Goal: Task Accomplishment & Management: Manage account settings

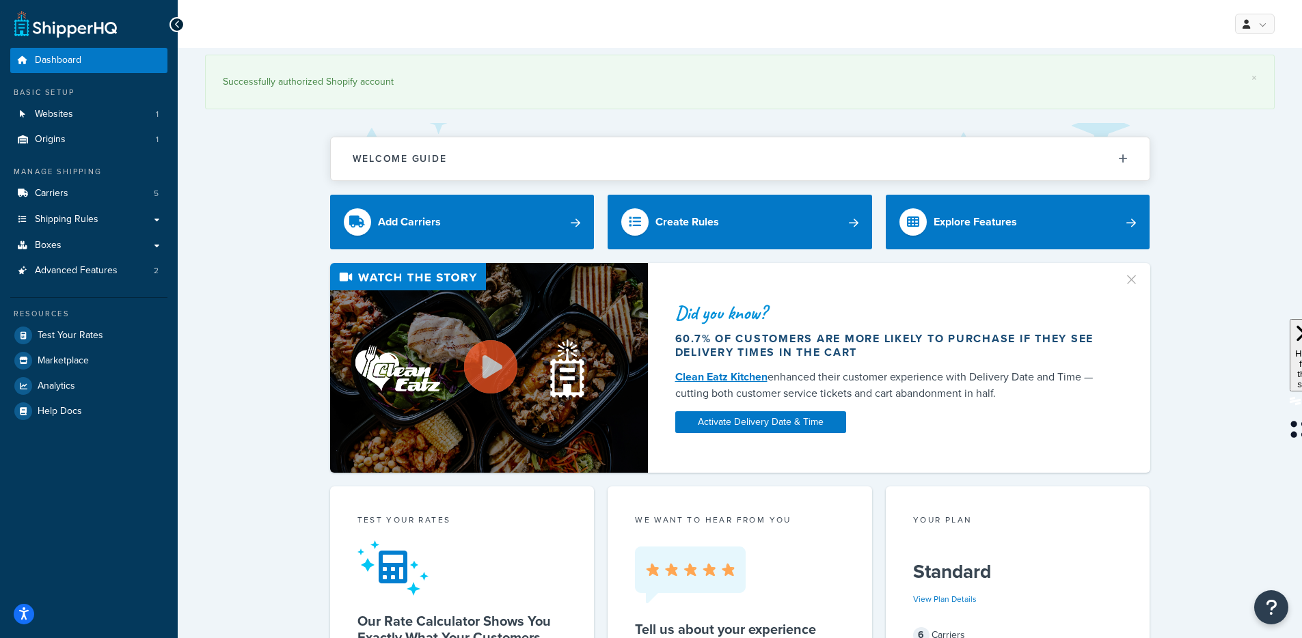
click at [1136, 276] on button "button" at bounding box center [1137, 274] width 3 height 3
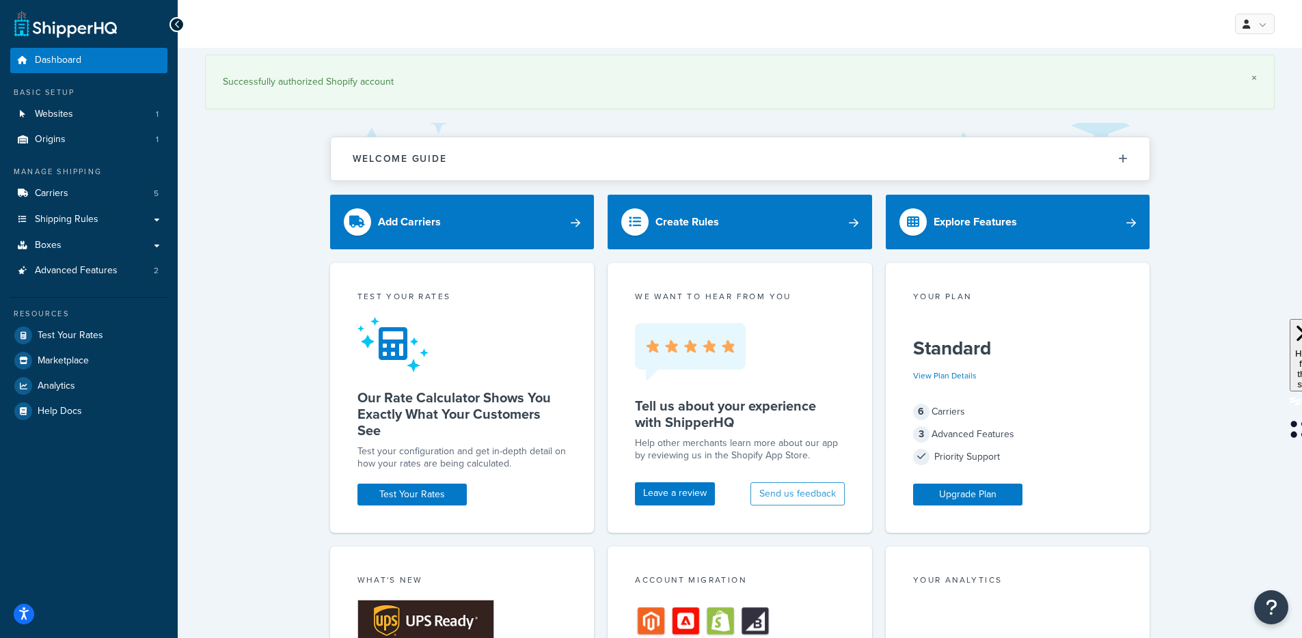
click at [1253, 79] on link "×" at bounding box center [1253, 77] width 5 height 11
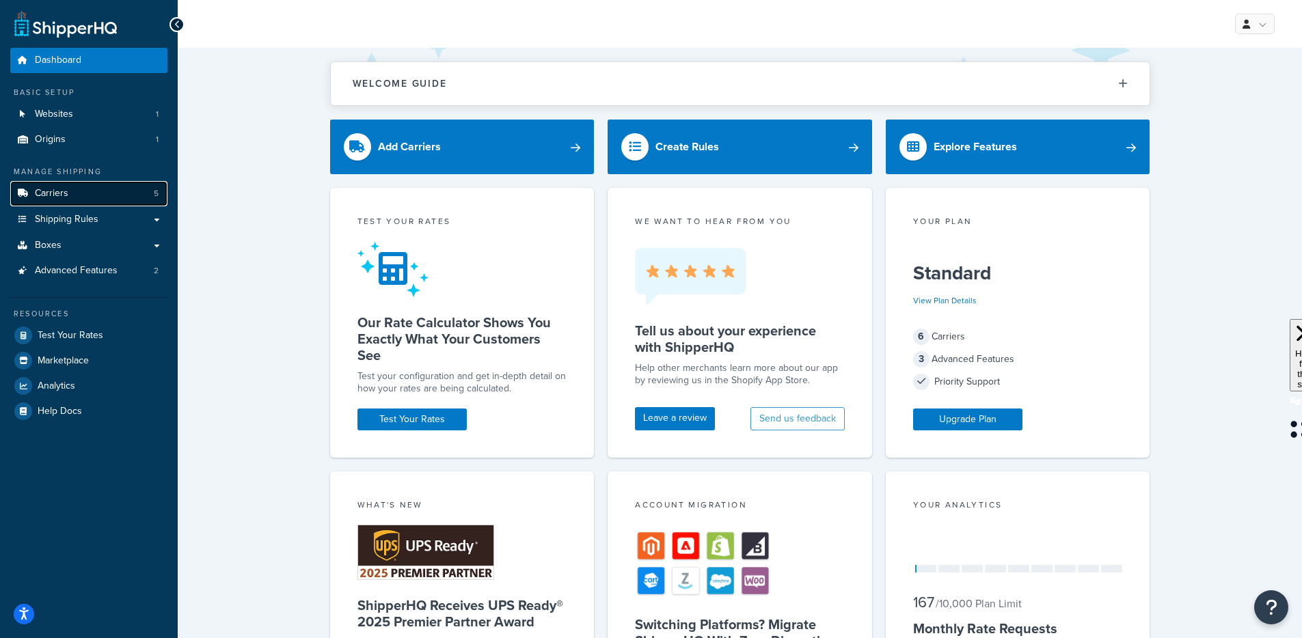
click at [141, 193] on link "Carriers 5" at bounding box center [88, 193] width 157 height 25
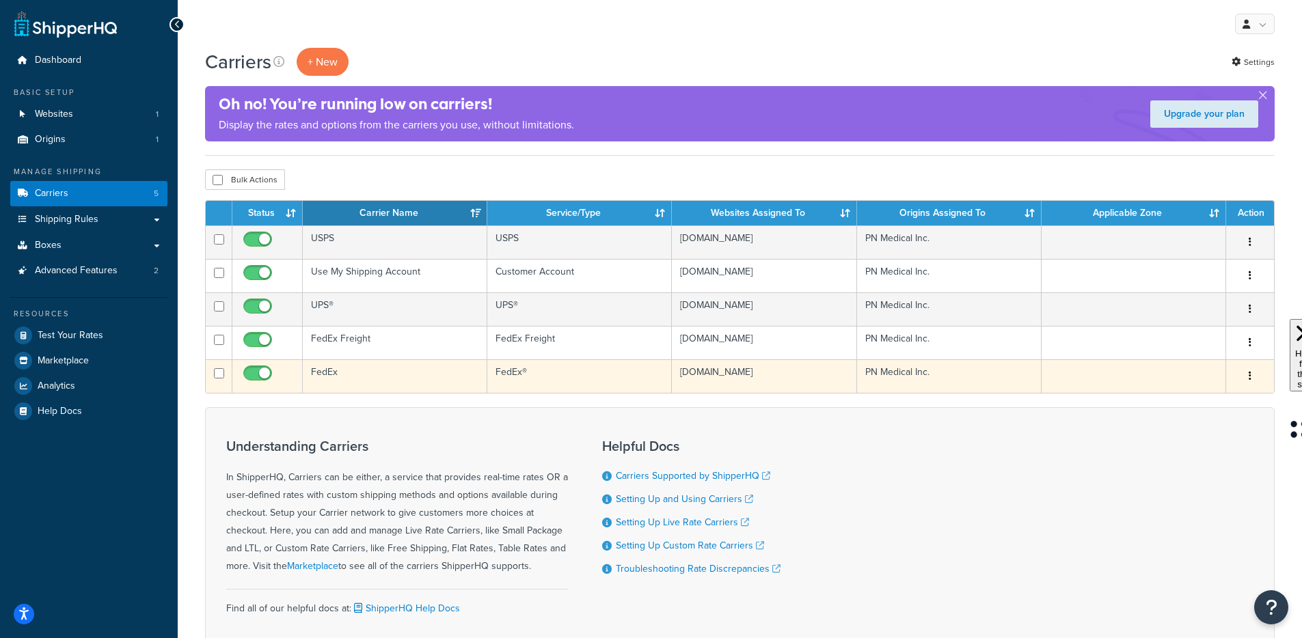
click at [324, 393] on td "FedEx" at bounding box center [395, 375] width 184 height 33
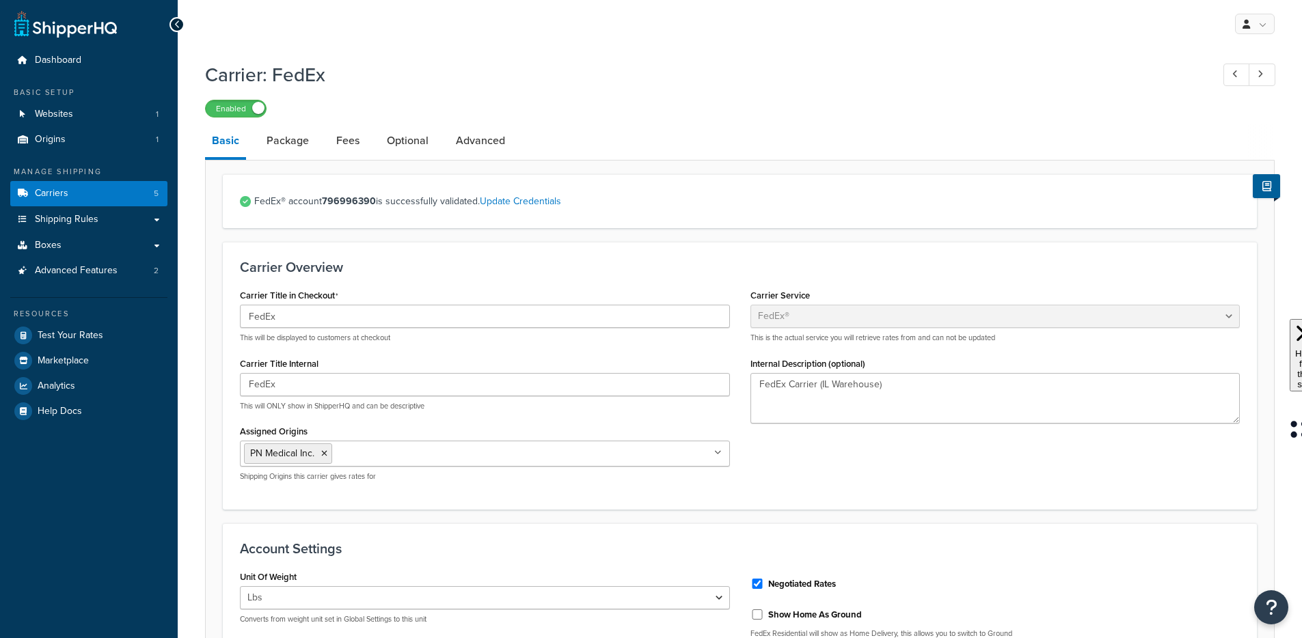
select select "fedEx"
select select "REGULAR_PICKUP"
select select "YOUR_PACKAGING"
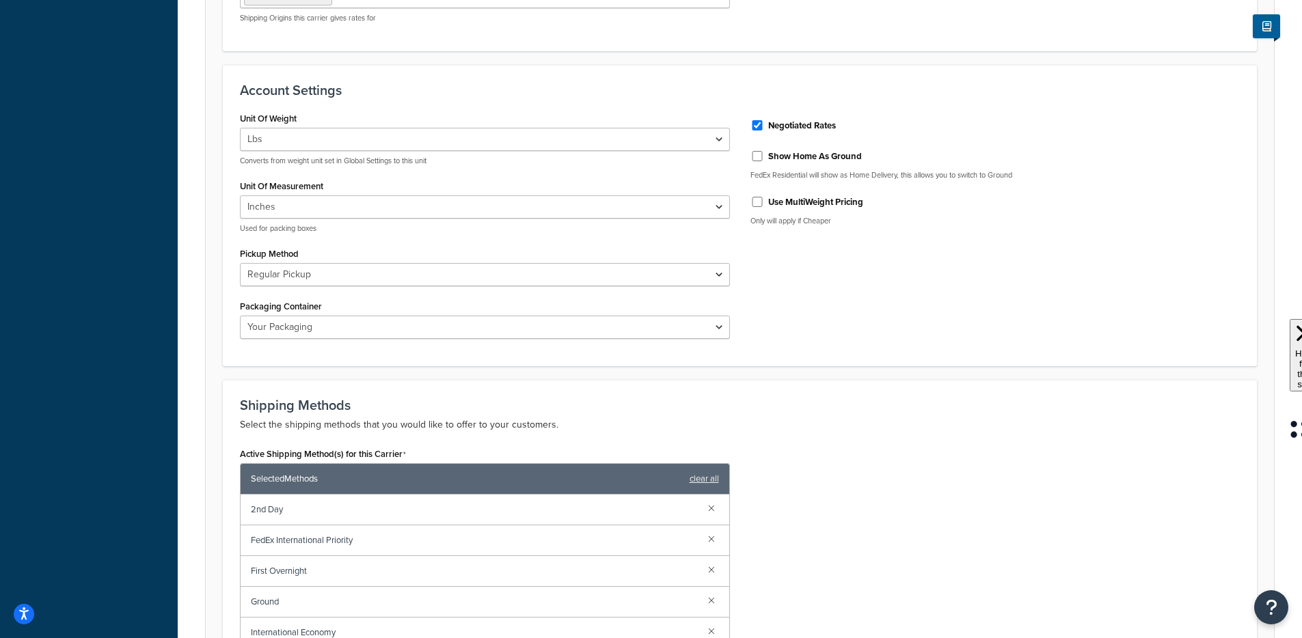
scroll to position [599, 0]
